Goal: Task Accomplishment & Management: Manage account settings

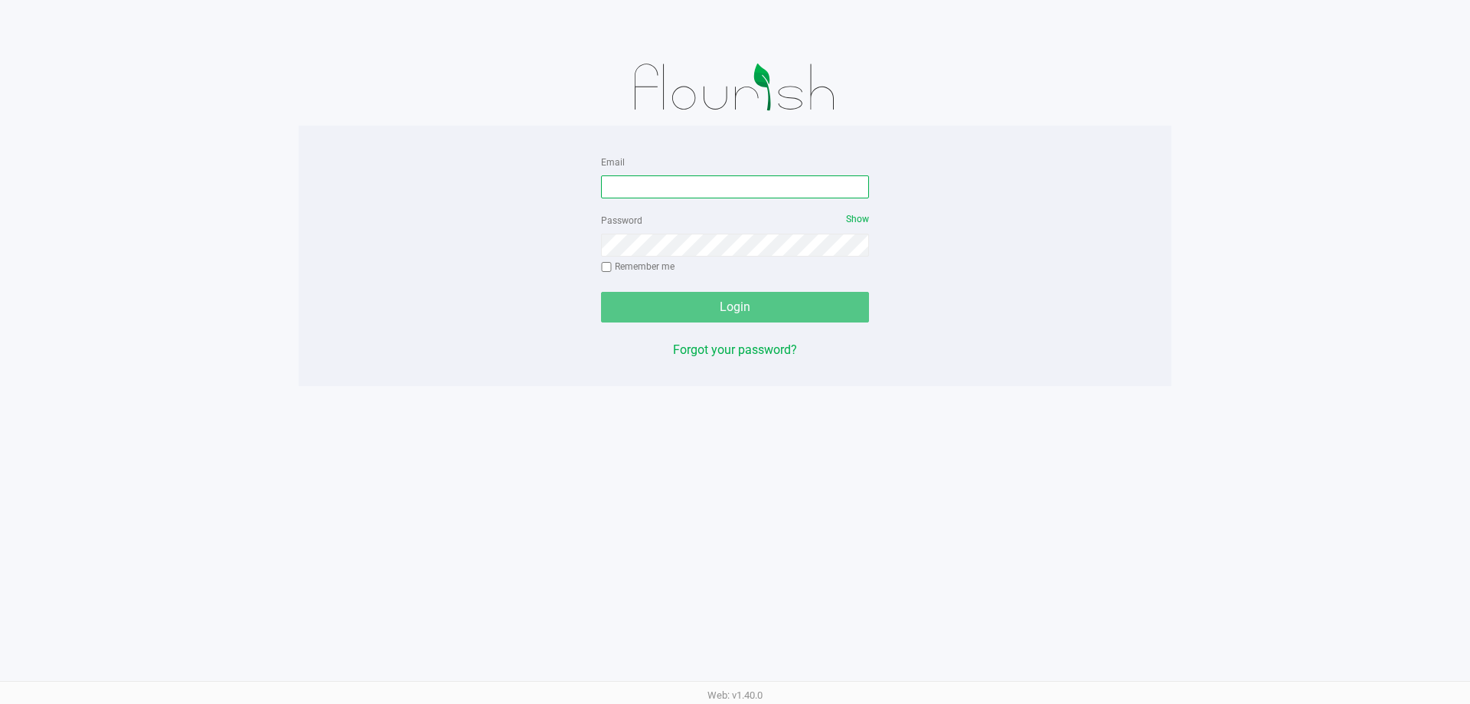
click at [658, 181] on input "Email" at bounding box center [735, 186] width 268 height 23
type input "[EMAIL_ADDRESS][DOMAIN_NAME]"
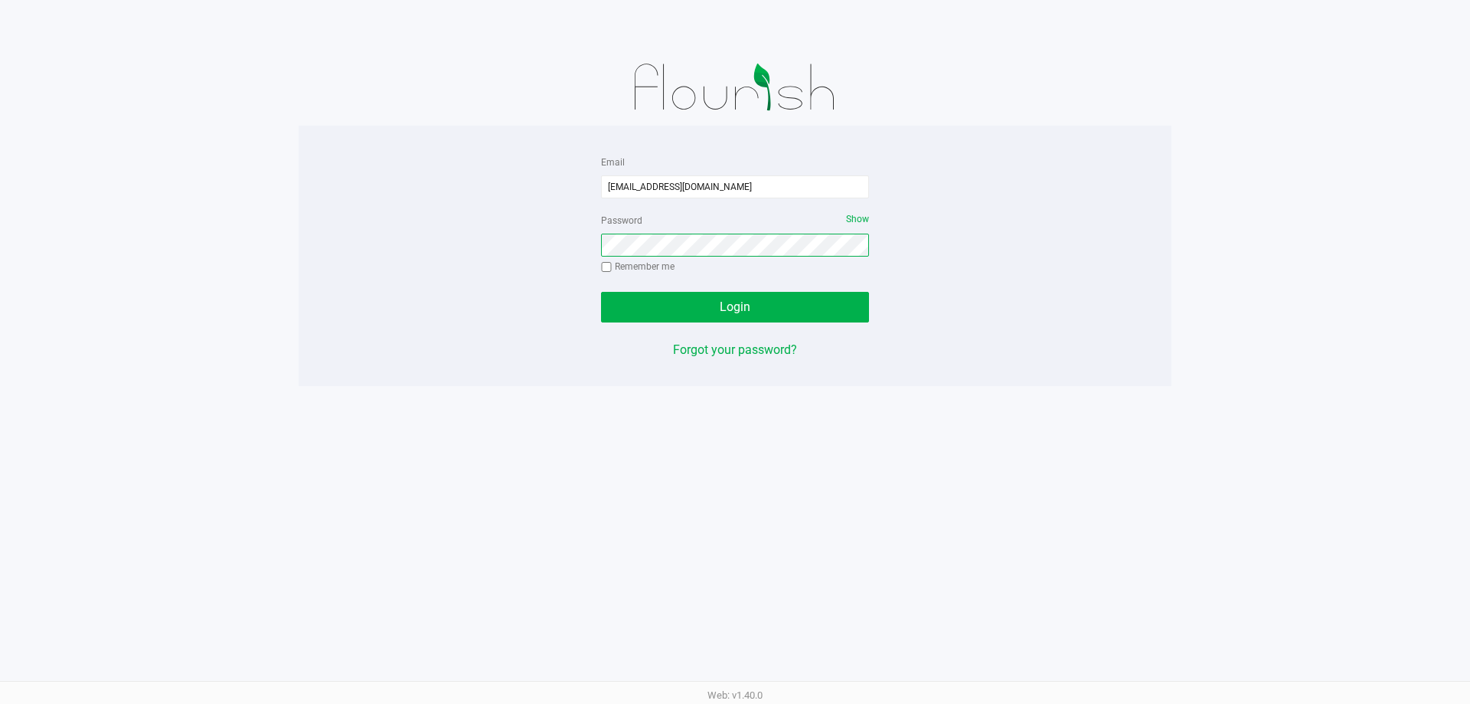
click at [601, 292] on button "Login" at bounding box center [735, 307] width 268 height 31
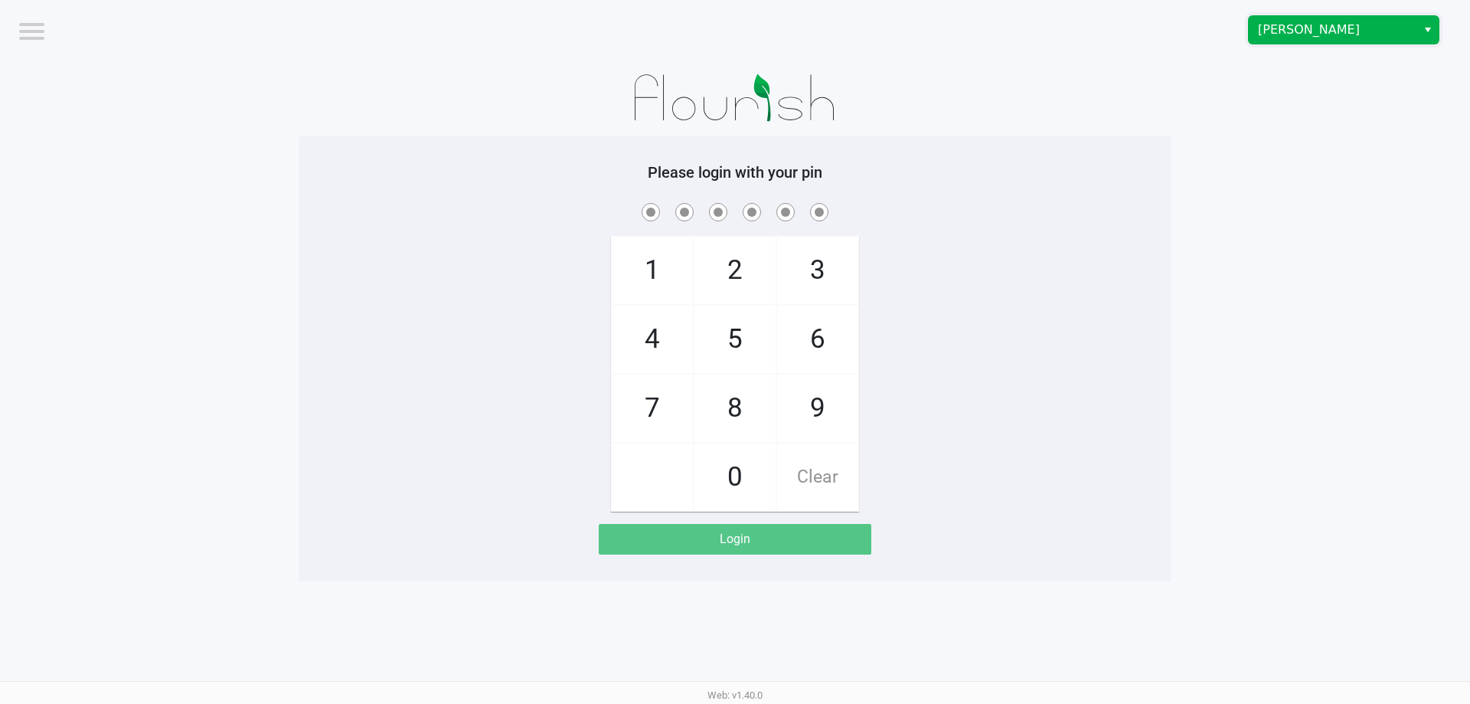
click at [1287, 26] on span "[PERSON_NAME]" at bounding box center [1332, 30] width 149 height 18
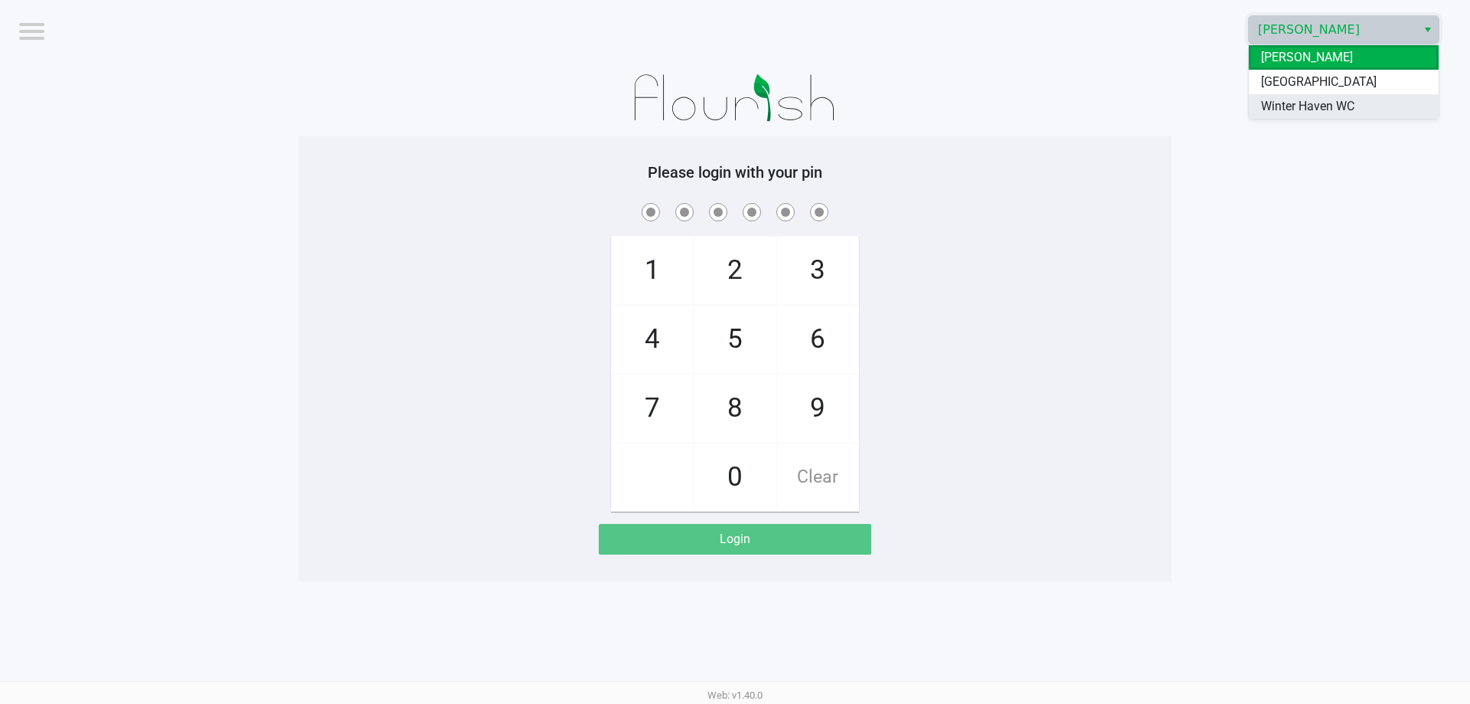
click at [1267, 109] on span "Winter Haven WC" at bounding box center [1307, 106] width 93 height 18
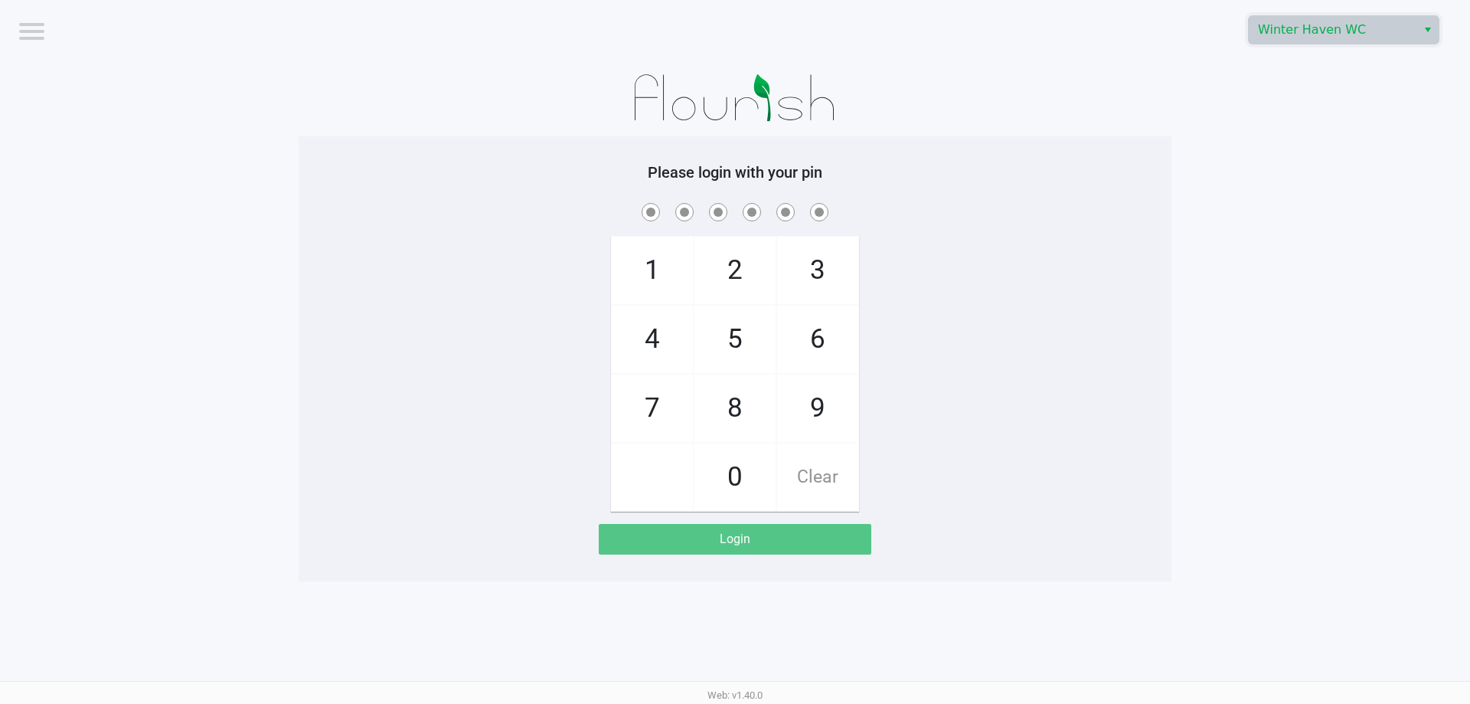
click at [1235, 176] on app-pos-login-wrapper "Logout [GEOGRAPHIC_DATA] WC Please login with your pin 1 4 7 2 5 8 0 3 6 9 Clea…" at bounding box center [735, 290] width 1470 height 581
